Goal: Task Accomplishment & Management: Use online tool/utility

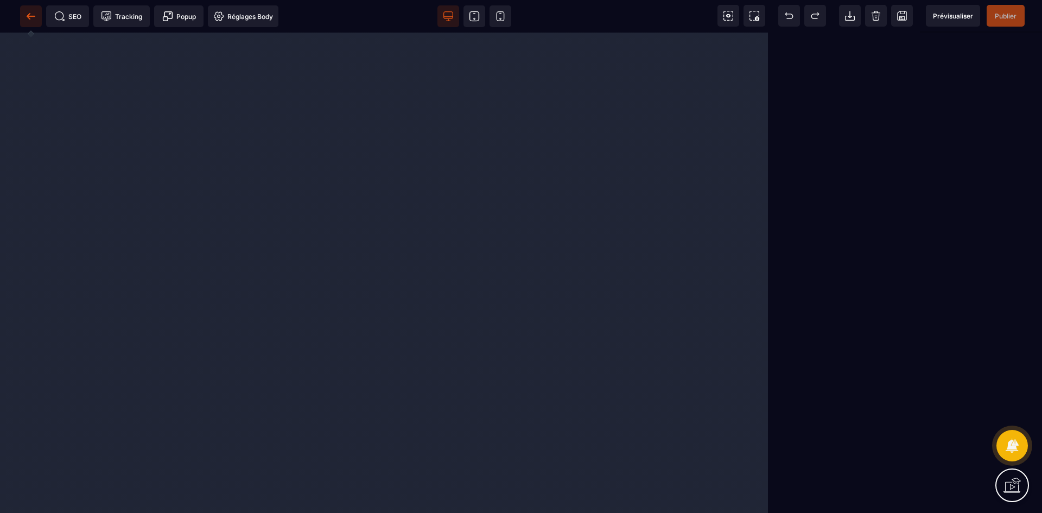
click at [30, 15] on icon at bounding box center [31, 16] width 11 height 11
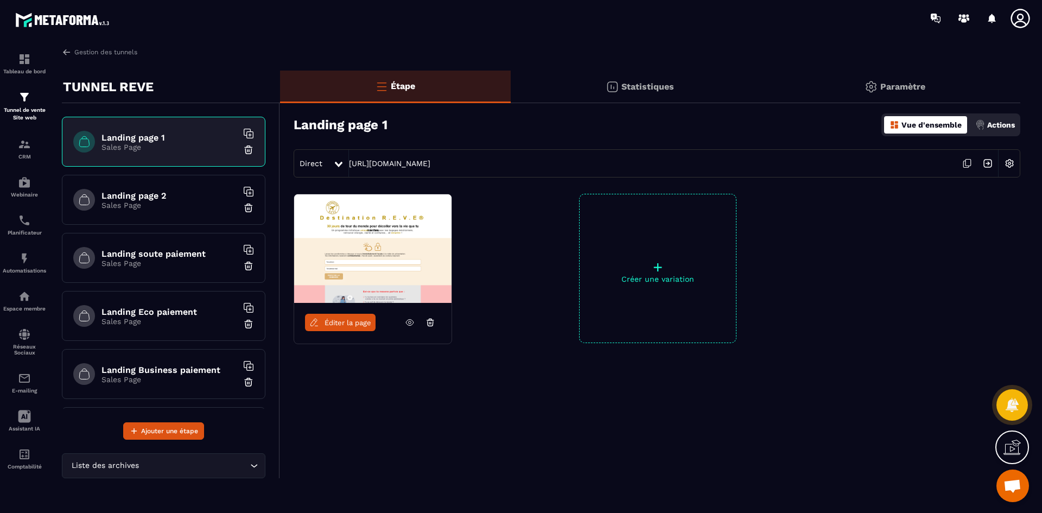
click at [148, 193] on h6 "Landing page 2" at bounding box center [169, 195] width 136 height 10
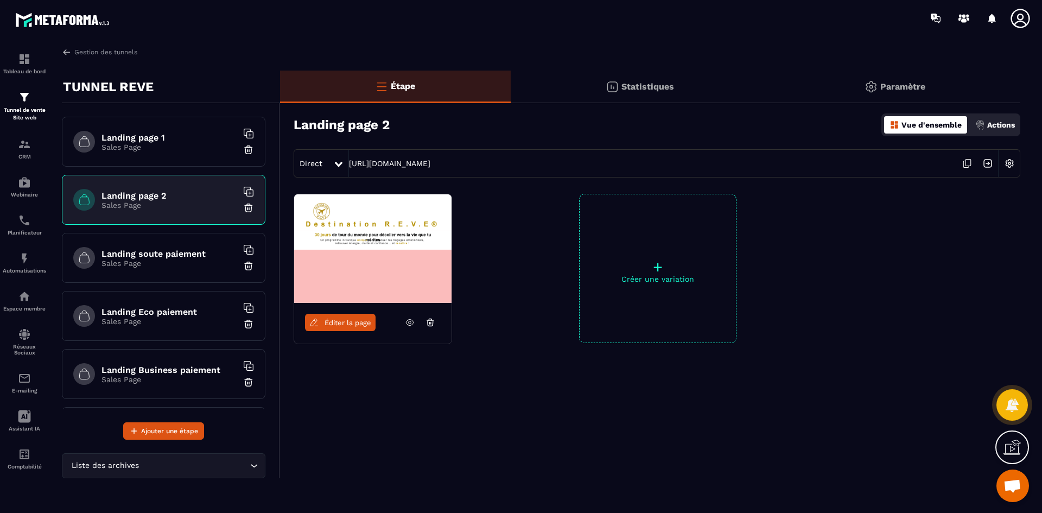
click at [365, 323] on span "Éditer la page" at bounding box center [348, 323] width 47 height 8
